Goal: Transaction & Acquisition: Purchase product/service

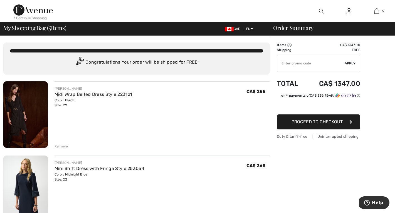
click at [18, 108] on img at bounding box center [25, 114] width 44 height 66
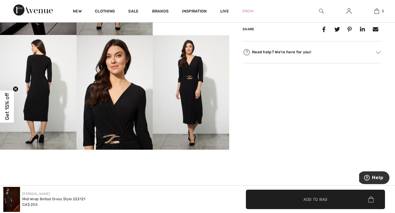
scroll to position [308, 0]
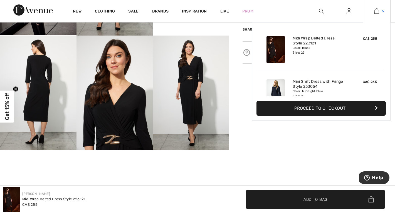
click at [377, 11] on img at bounding box center [376, 11] width 5 height 7
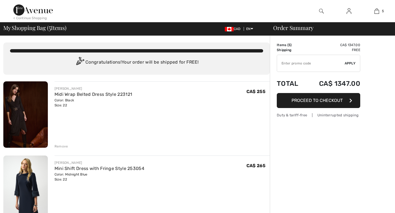
checkbox input "true"
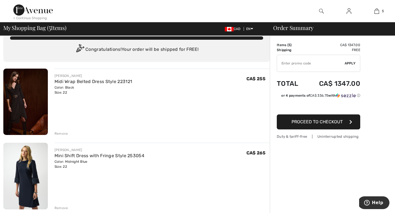
scroll to position [27, 0]
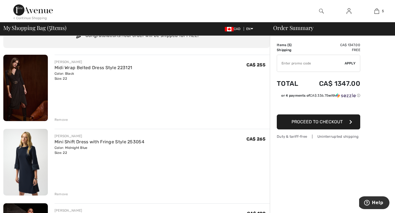
click at [26, 163] on img at bounding box center [25, 162] width 44 height 66
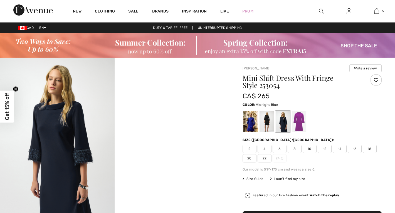
checkbox input "true"
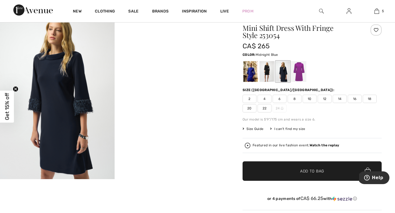
scroll to position [44, 0]
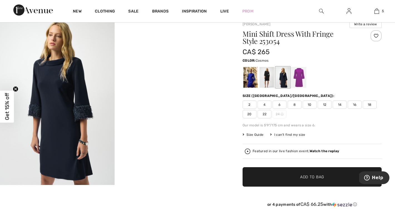
click at [301, 76] on div at bounding box center [299, 77] width 14 height 21
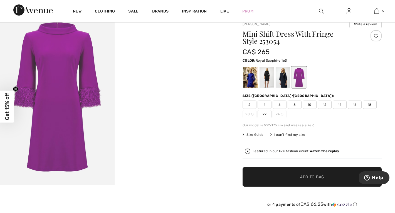
click at [247, 80] on div at bounding box center [250, 77] width 14 height 21
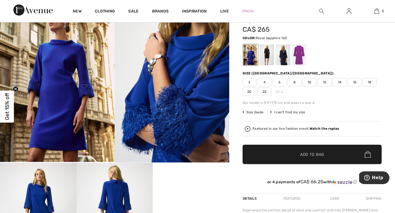
scroll to position [66, 0]
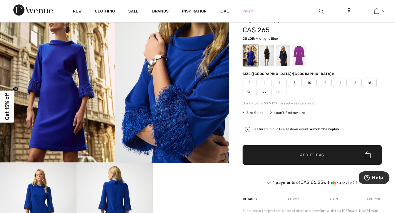
click at [283, 56] on div at bounding box center [282, 55] width 14 height 21
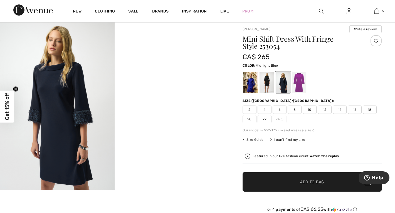
scroll to position [40, 0]
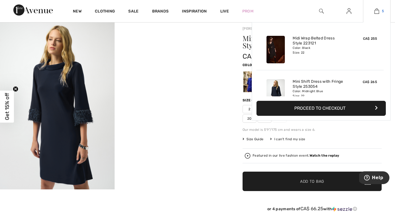
click at [376, 10] on img at bounding box center [376, 11] width 5 height 7
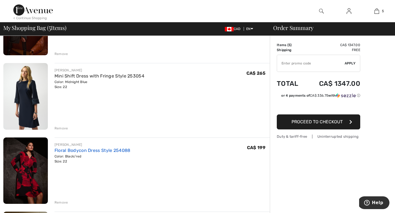
scroll to position [95, 0]
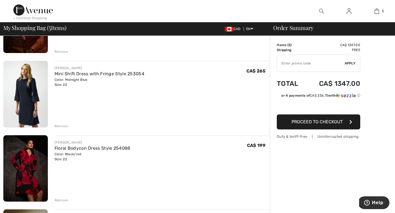
click at [26, 170] on img at bounding box center [25, 168] width 44 height 66
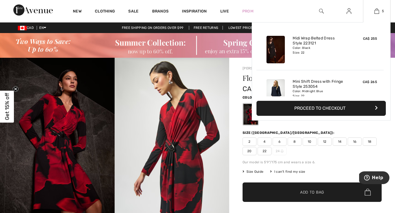
click at [377, 8] on div "5 Added to Bag Joseph Ribkoff Midi Wrap Belted Dress Style 223121 CA$ 255 Color…" at bounding box center [377, 11] width 28 height 22
click at [378, 10] on img at bounding box center [376, 11] width 5 height 7
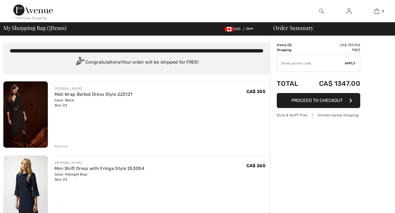
checkbox input "true"
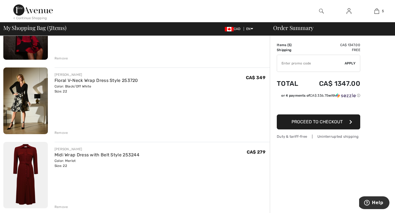
scroll to position [247, 0]
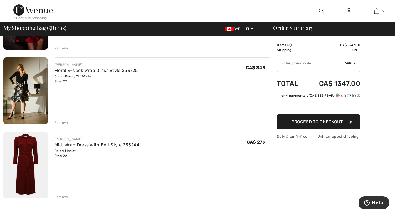
click at [21, 90] on img at bounding box center [25, 91] width 44 height 66
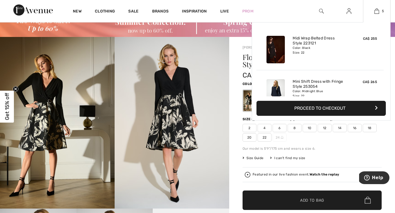
scroll to position [18, 0]
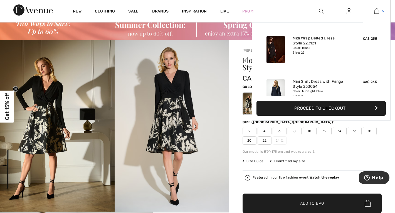
click at [375, 13] on img at bounding box center [376, 11] width 5 height 7
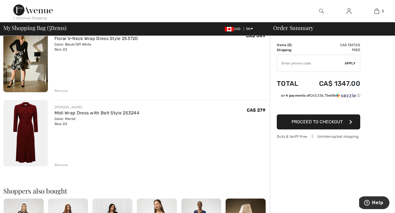
scroll to position [282, 0]
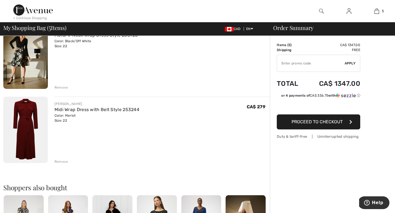
click at [24, 127] on img at bounding box center [25, 130] width 44 height 66
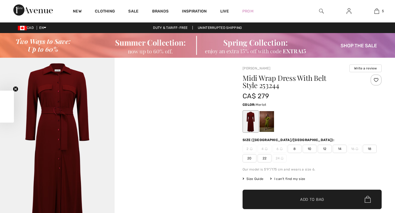
checkbox input "true"
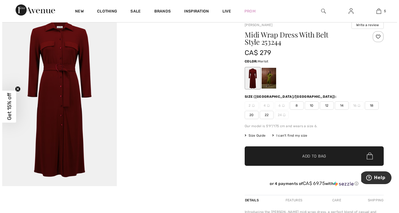
scroll to position [43, 0]
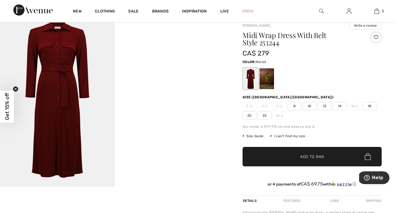
click at [61, 118] on img at bounding box center [57, 101] width 114 height 172
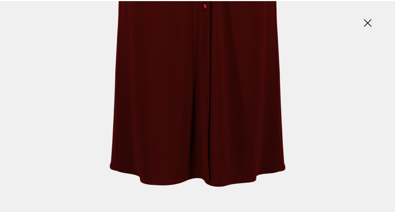
scroll to position [379, 0]
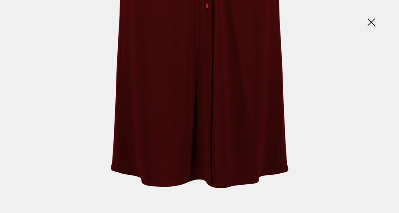
click at [366, 17] on img at bounding box center [371, 22] width 28 height 29
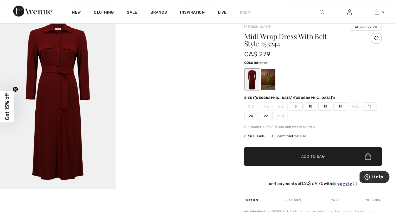
scroll to position [373, 0]
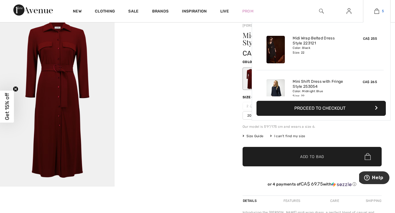
click at [375, 11] on img at bounding box center [376, 11] width 5 height 7
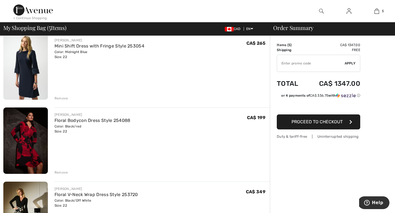
scroll to position [124, 0]
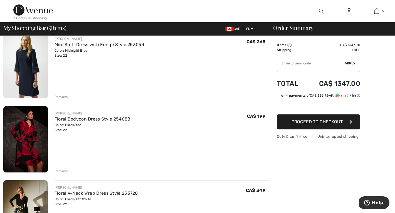
click at [29, 143] on img at bounding box center [25, 139] width 44 height 66
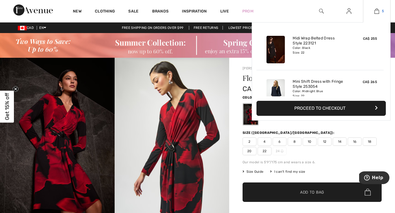
click at [378, 10] on img at bounding box center [376, 11] width 5 height 7
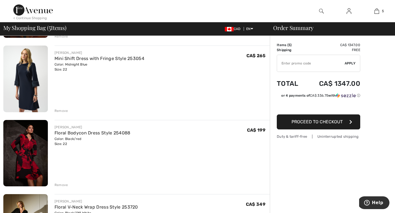
scroll to position [113, 0]
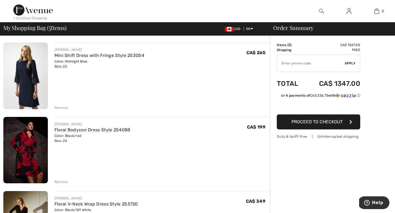
click at [27, 77] on img at bounding box center [25, 76] width 44 height 66
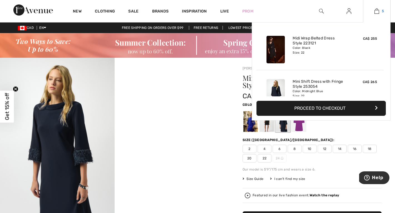
click at [377, 12] on img at bounding box center [376, 11] width 5 height 7
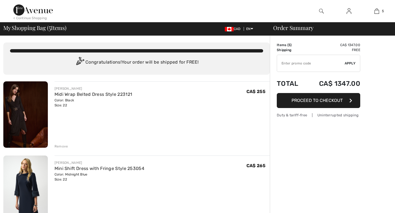
checkbox input "true"
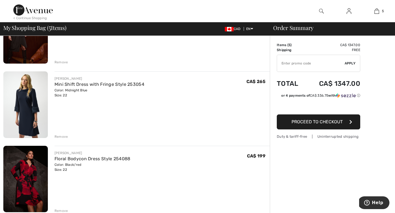
scroll to position [92, 0]
